Goal: Transaction & Acquisition: Purchase product/service

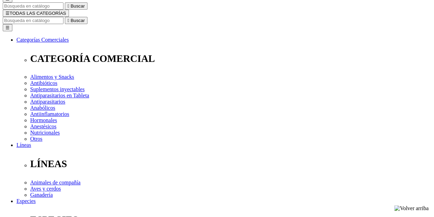
type input "2"
select select "84"
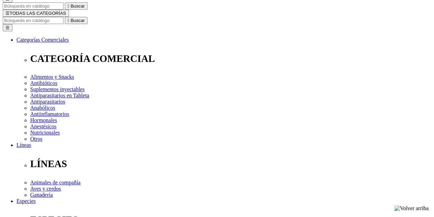
type input "1"
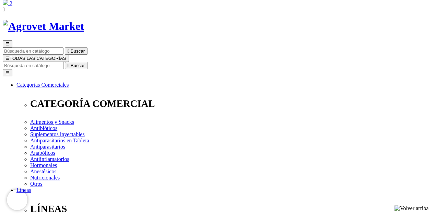
scroll to position [34, 0]
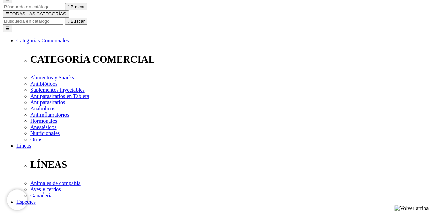
scroll to position [69, 0]
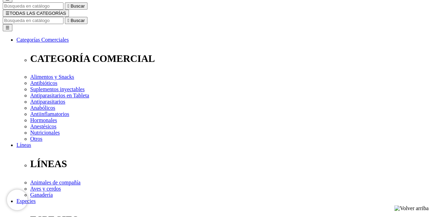
type input "c"
type input "COMPRA1"
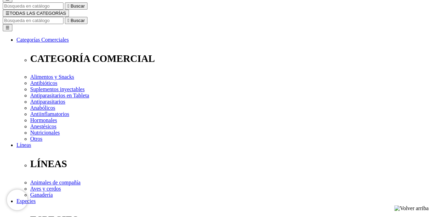
radio input "true"
type input "A"
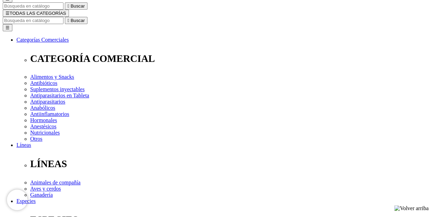
type input "ALEJANDRA"
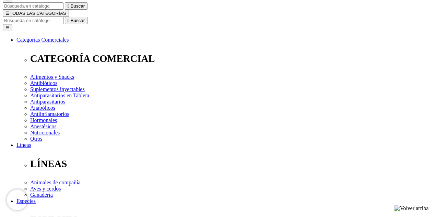
type input "N"
type input "MORENO ALFARO"
select select "DNI"
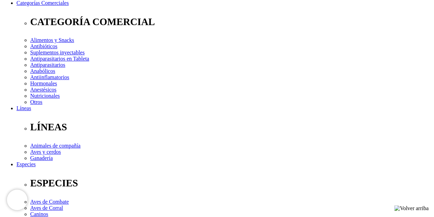
scroll to position [137, 0]
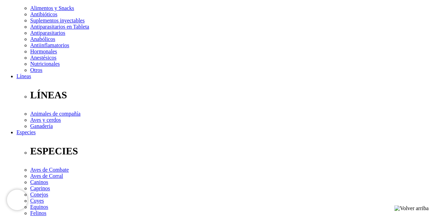
type input "73614064"
select select "Otra_actividad"
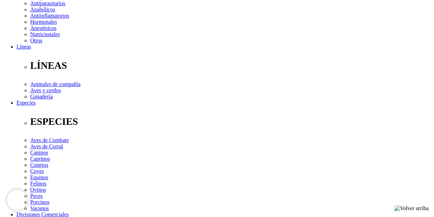
scroll to position [206, 0]
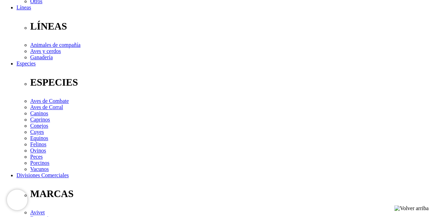
type input "alejandramorenoal@gmail.com"
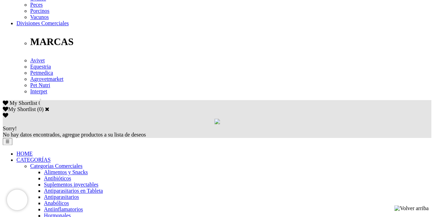
scroll to position [412, 0]
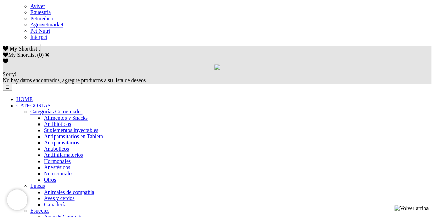
type input "10/08/1994"
checkbox input "true"
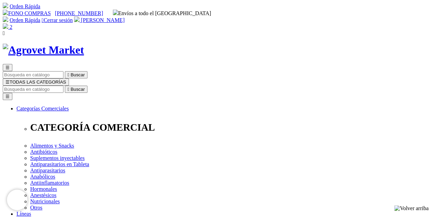
select select "[GEOGRAPHIC_DATA]"
select select
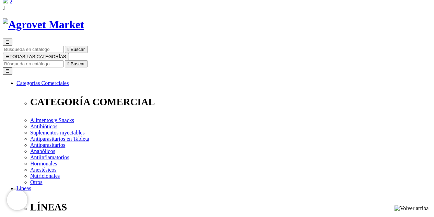
scroll to position [34, 0]
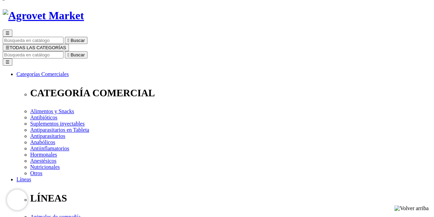
select select "3"
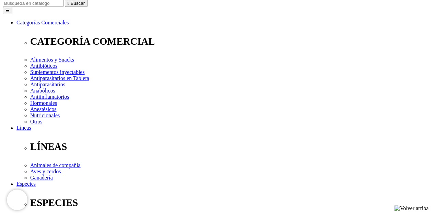
scroll to position [103, 0]
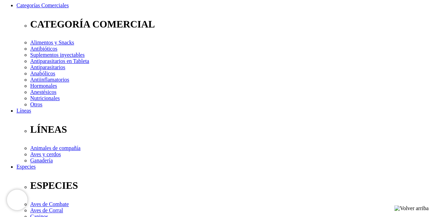
select select "89"
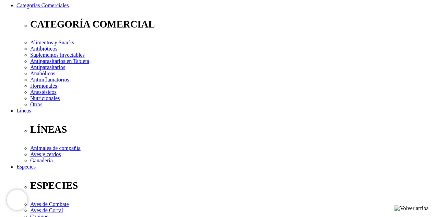
type input "f"
type input "J"
type input "C"
type input "Francisco Graña 630 dpt"
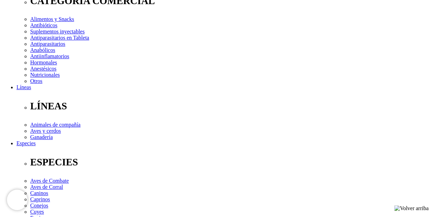
scroll to position [137, 0]
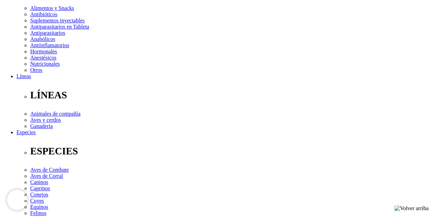
select select "Boleta"
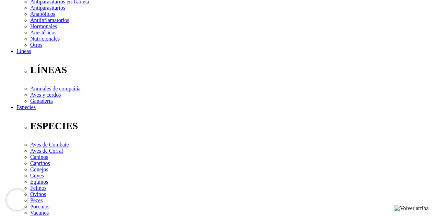
scroll to position [172, 0]
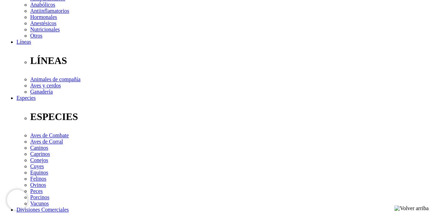
type input "987572140"
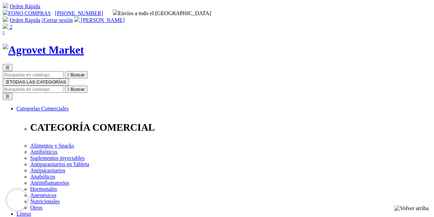
scroll to position [69, 0]
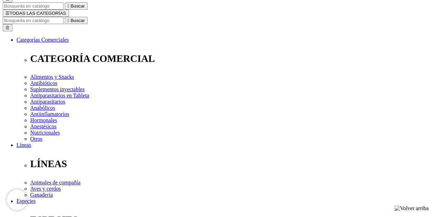
radio input "true"
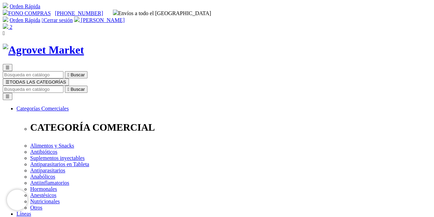
click at [8, 23] on img at bounding box center [5, 25] width 5 height 5
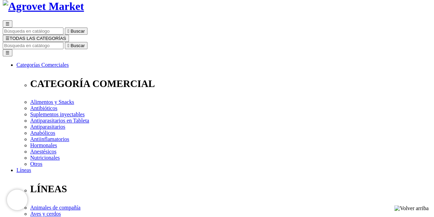
scroll to position [69, 0]
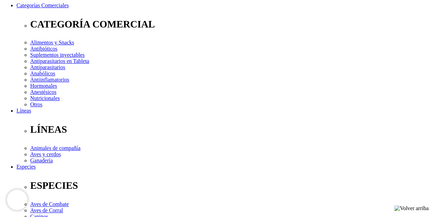
scroll to position [172, 0]
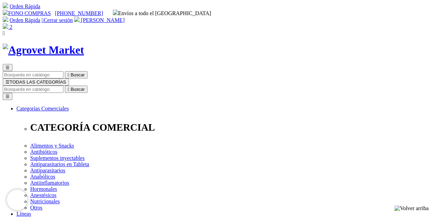
scroll to position [69, 0]
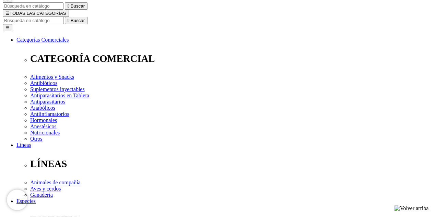
radio input "true"
drag, startPoint x: 30, startPoint y: 169, endPoint x: 41, endPoint y: 170, distance: 11.7
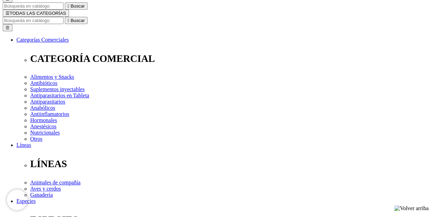
checkbox input "true"
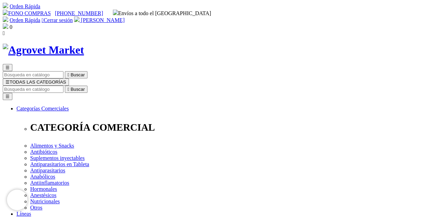
click at [8, 23] on img at bounding box center [5, 25] width 5 height 5
click at [408, 23] on div "0" at bounding box center [217, 26] width 429 height 7
click at [64, 85] on input "Buscar" at bounding box center [33, 88] width 61 height 7
click at [8, 23] on img at bounding box center [5, 25] width 5 height 5
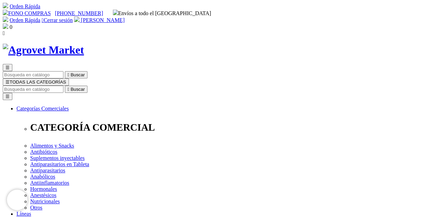
click at [8, 23] on img at bounding box center [5, 25] width 5 height 5
click at [80, 16] on img at bounding box center [76, 18] width 5 height 5
drag, startPoint x: 409, startPoint y: 7, endPoint x: 404, endPoint y: 10, distance: 6.7
click at [408, 23] on div "0" at bounding box center [217, 26] width 429 height 7
click at [8, 23] on img at bounding box center [5, 25] width 5 height 5
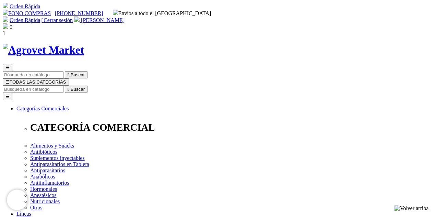
click at [8, 23] on img at bounding box center [5, 25] width 5 height 5
click at [64, 85] on input "Buscar" at bounding box center [33, 88] width 61 height 7
drag, startPoint x: 258, startPoint y: 33, endPoint x: 257, endPoint y: 36, distance: 3.6
click at [64, 85] on input "Buscar" at bounding box center [33, 88] width 61 height 7
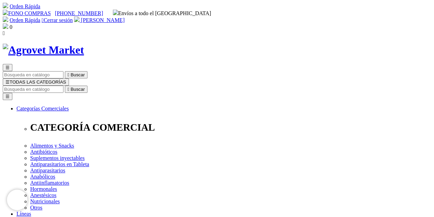
click at [64, 85] on input "Buscar" at bounding box center [33, 88] width 61 height 7
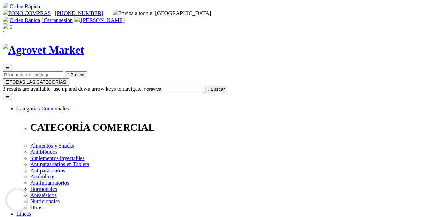
type input "floraviva"
click at [205, 85] on button " Buscar" at bounding box center [216, 88] width 23 height 7
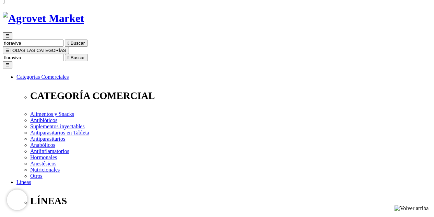
scroll to position [69, 0]
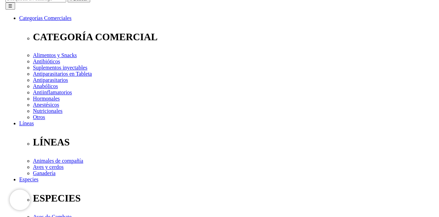
scroll to position [137, 0]
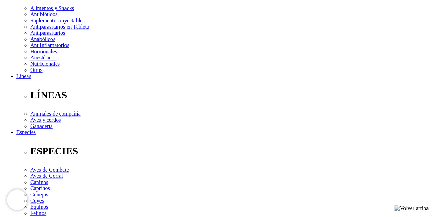
type input "2"
select select "84"
type input "1"
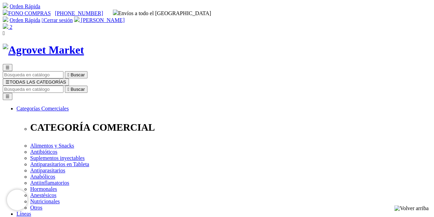
drag, startPoint x: 337, startPoint y: 167, endPoint x: 334, endPoint y: 170, distance: 3.9
type input "COMPRA1"
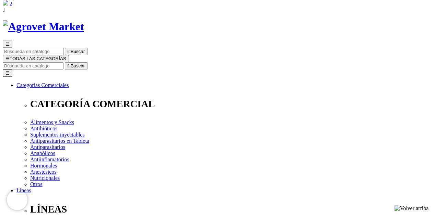
scroll to position [34, 0]
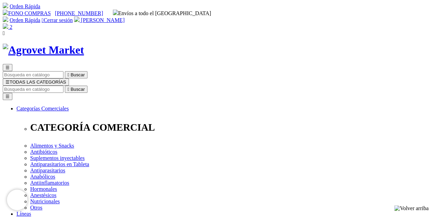
scroll to position [103, 0]
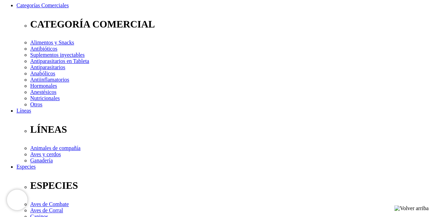
radio input "true"
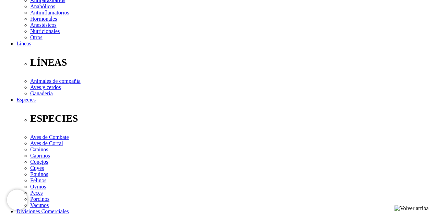
scroll to position [174, 0]
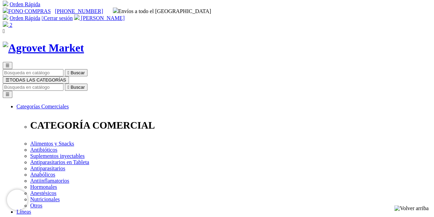
scroll to position [34, 0]
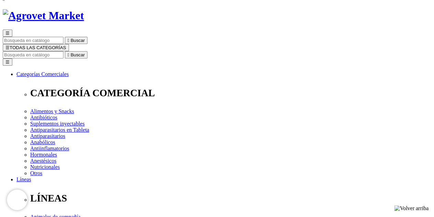
radio input "true"
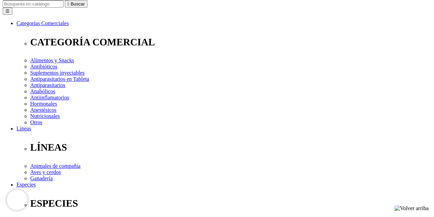
scroll to position [103, 0]
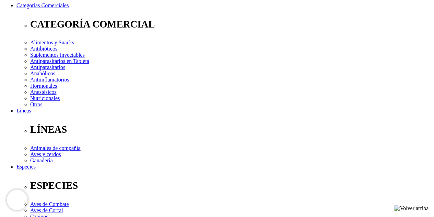
checkbox input "true"
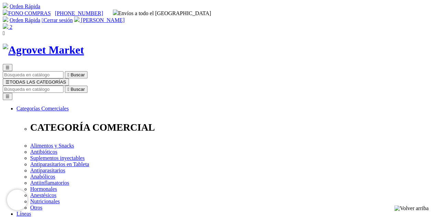
scroll to position [137, 0]
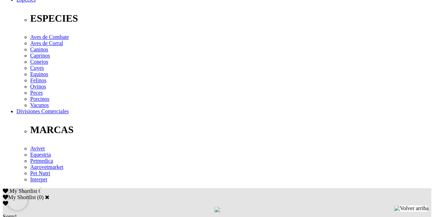
scroll to position [268, 0]
